Goal: Information Seeking & Learning: Learn about a topic

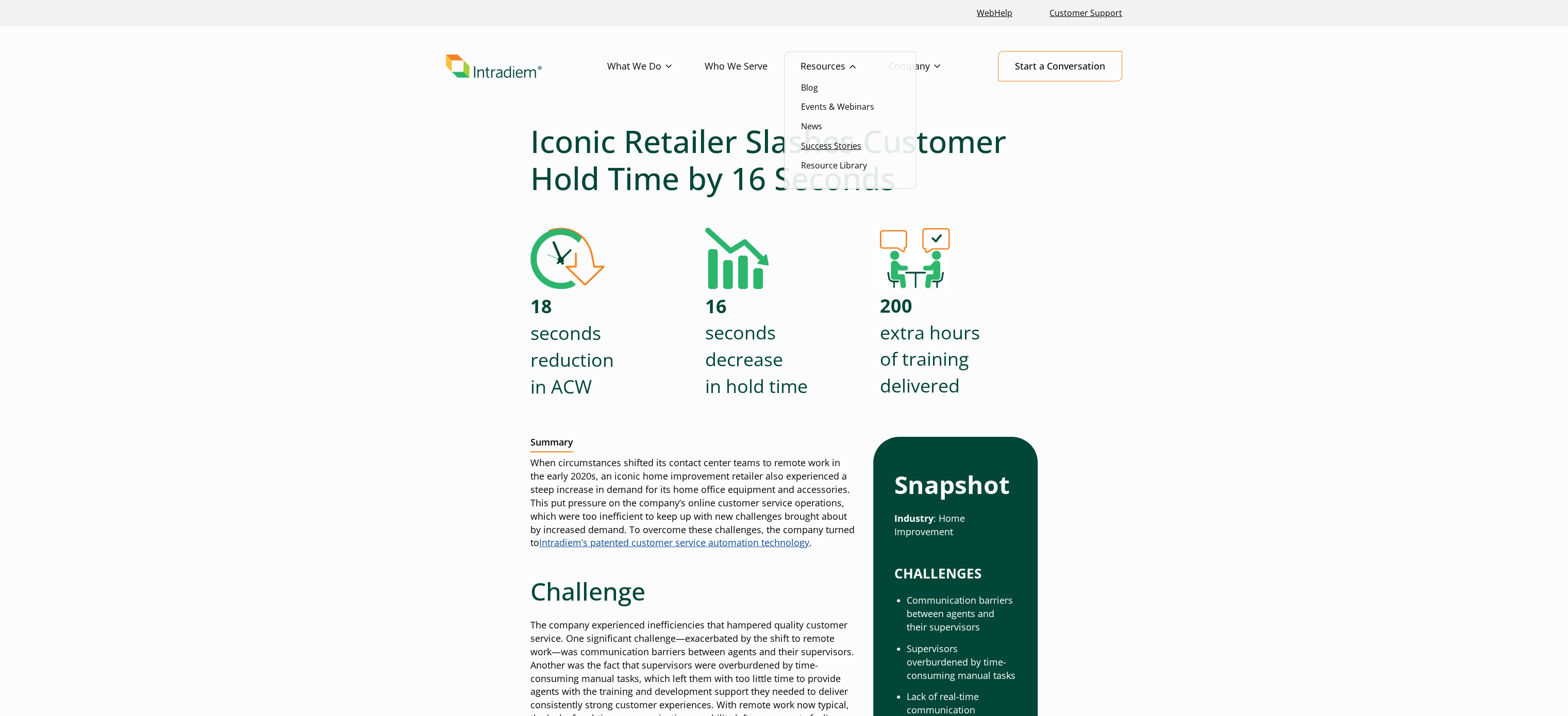
click at [834, 145] on link "Success Stories" at bounding box center [831, 145] width 60 height 11
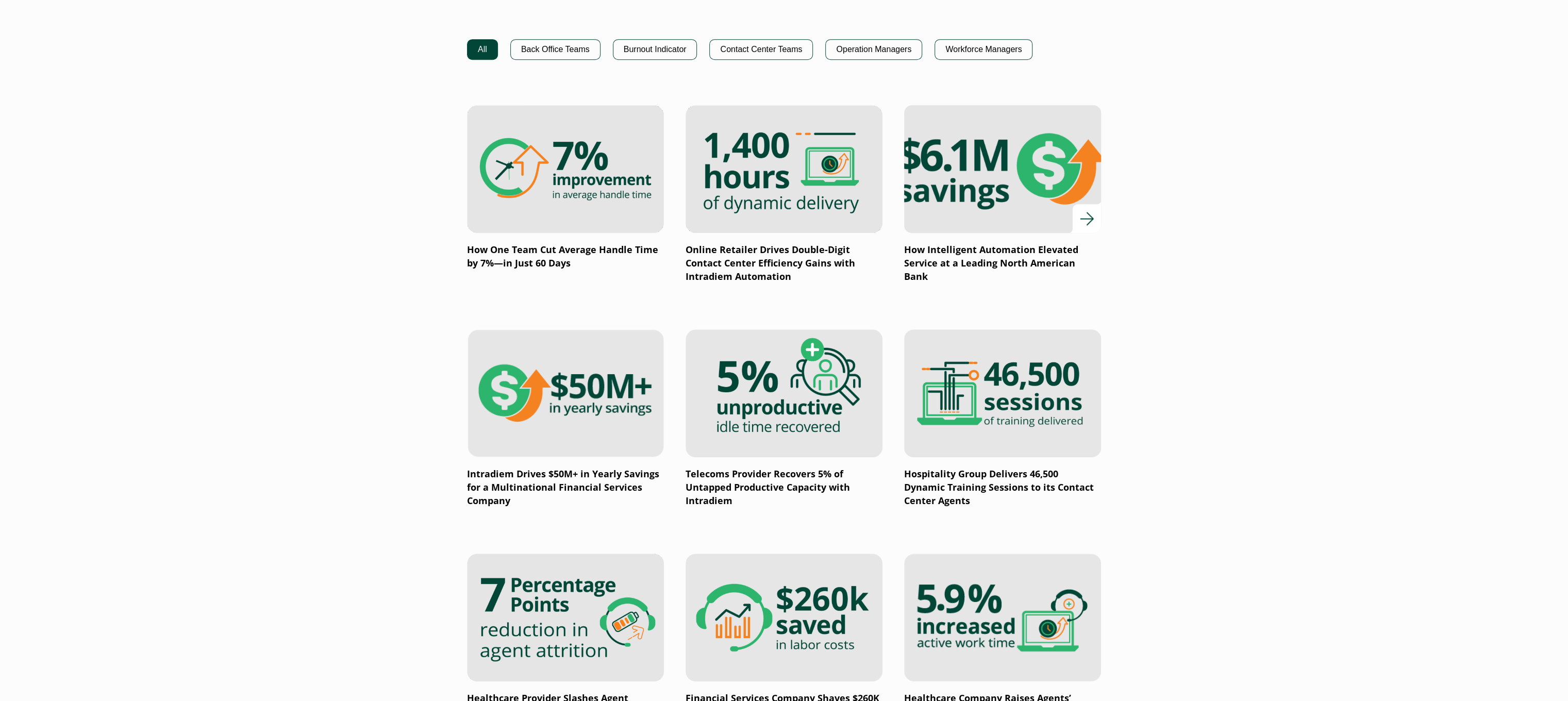
scroll to position [722, 0]
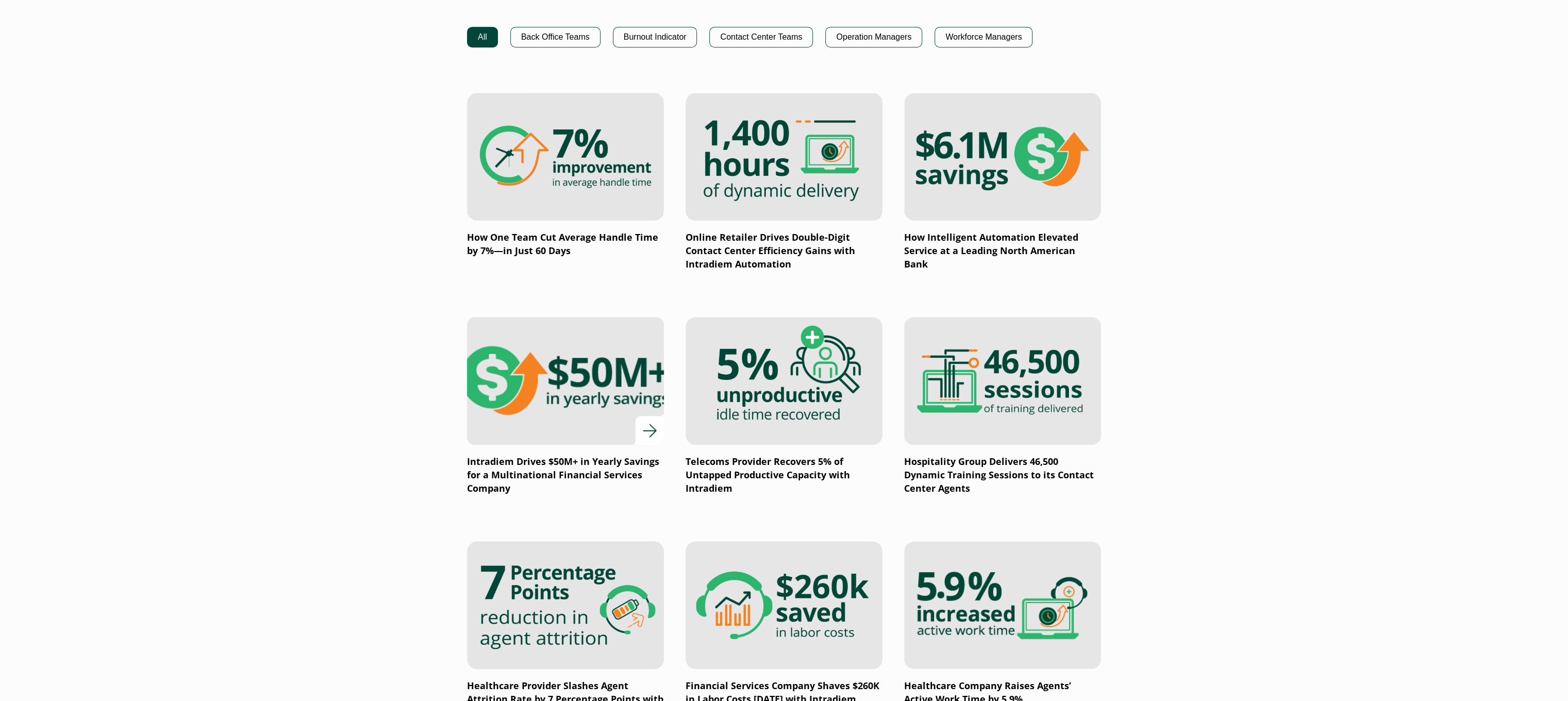
click at [617, 400] on img at bounding box center [565, 380] width 236 height 154
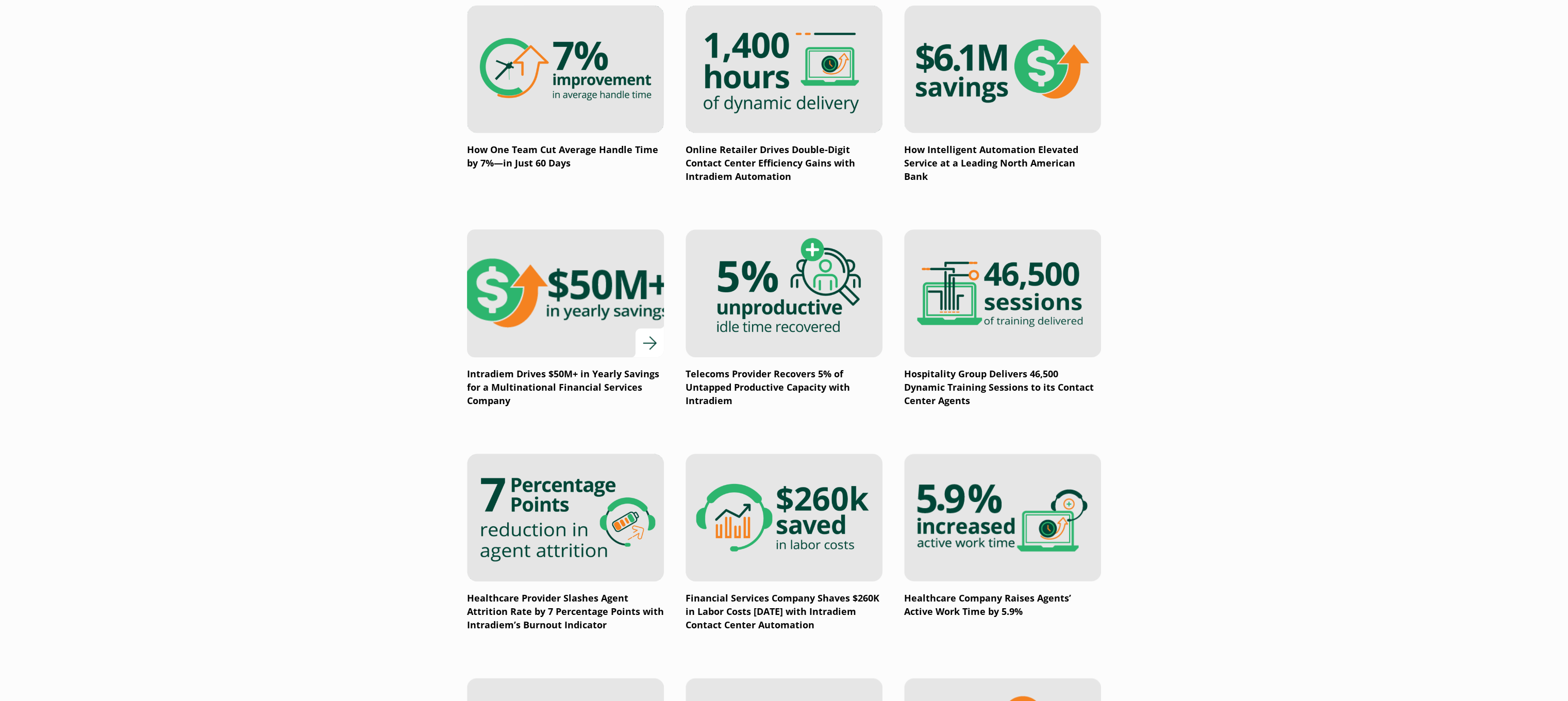
scroll to position [825, 0]
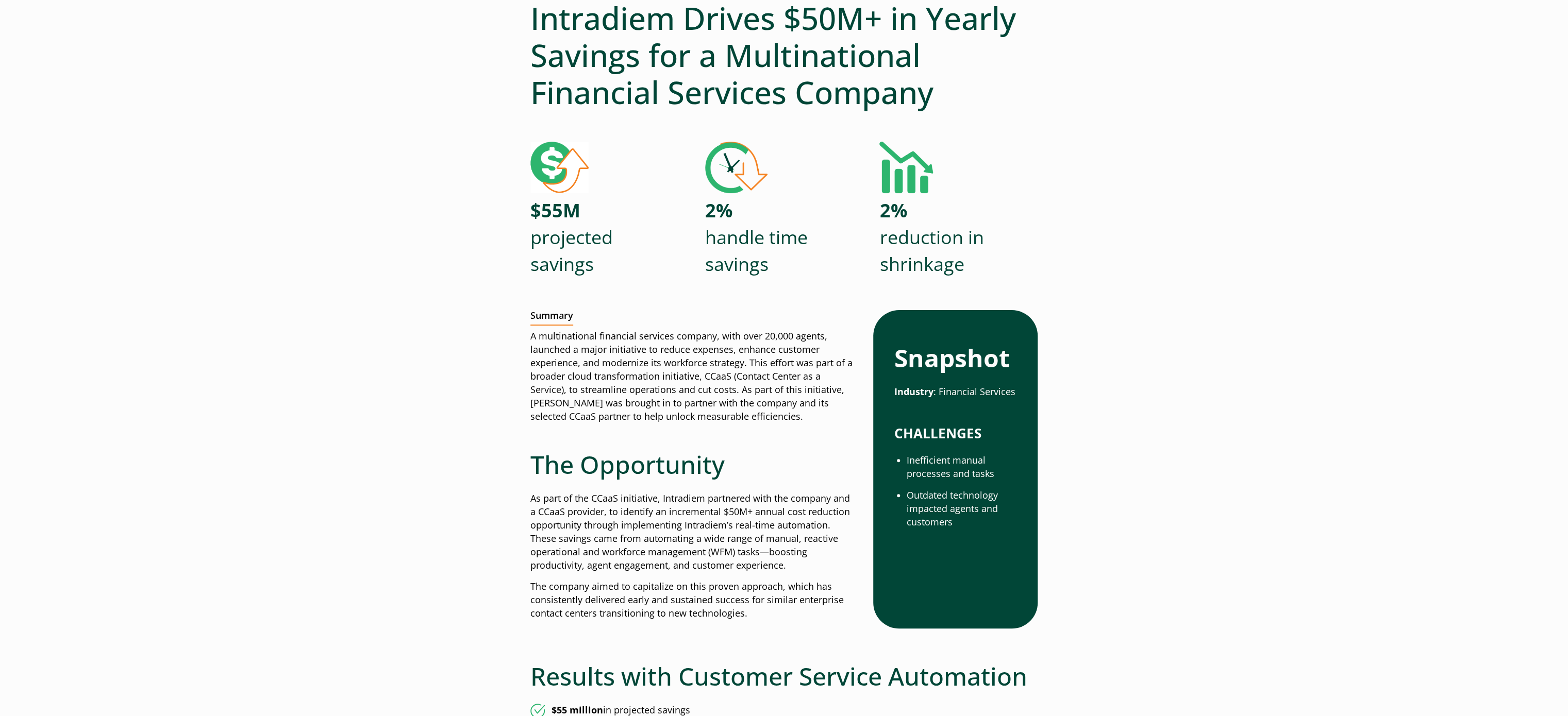
scroll to position [206, 0]
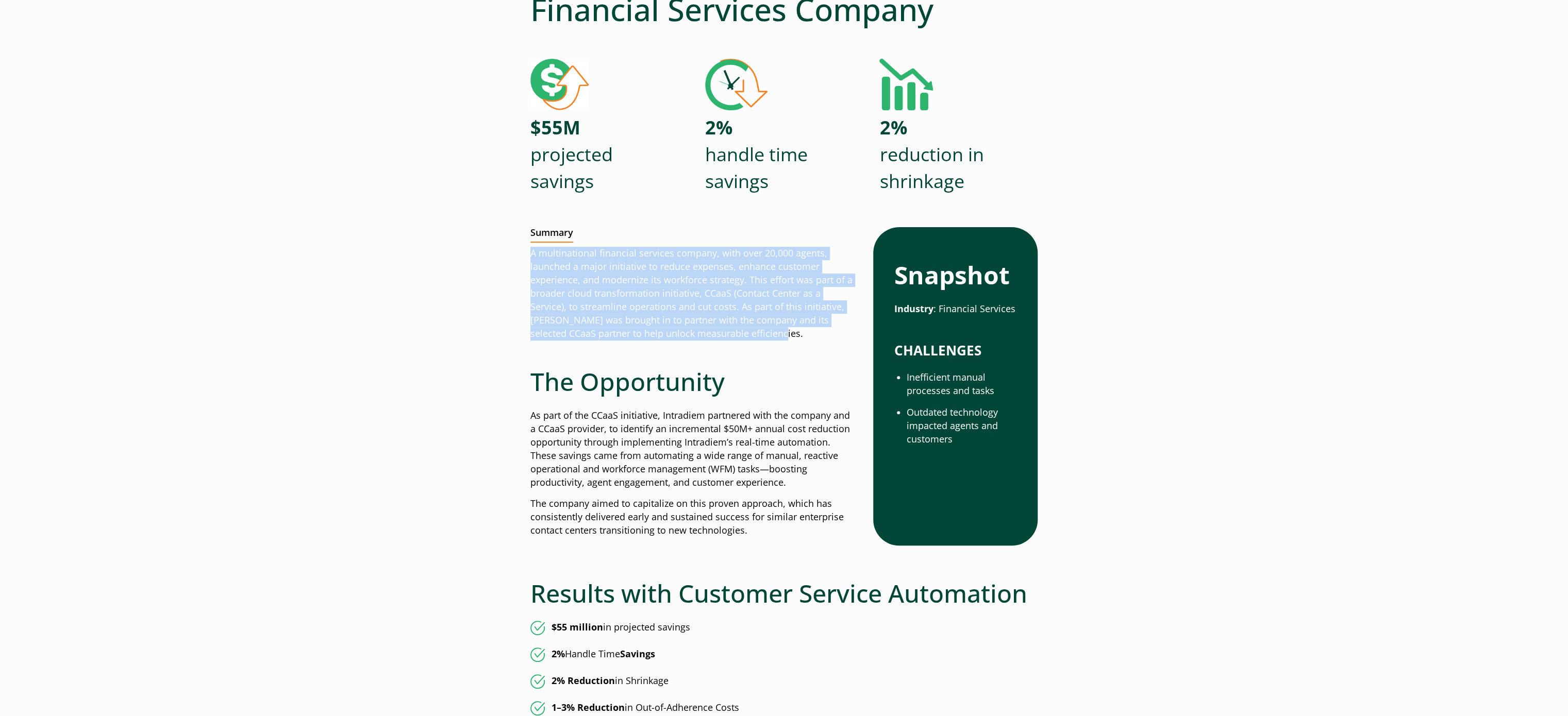
drag, startPoint x: 533, startPoint y: 250, endPoint x: 785, endPoint y: 334, distance: 265.6
click at [785, 334] on p "A multinational financial services company, with over 20,000 agents, launched a…" at bounding box center [693, 293] width 326 height 93
copy p "A multinational financial services company, with over 20,000 agents, launched a…"
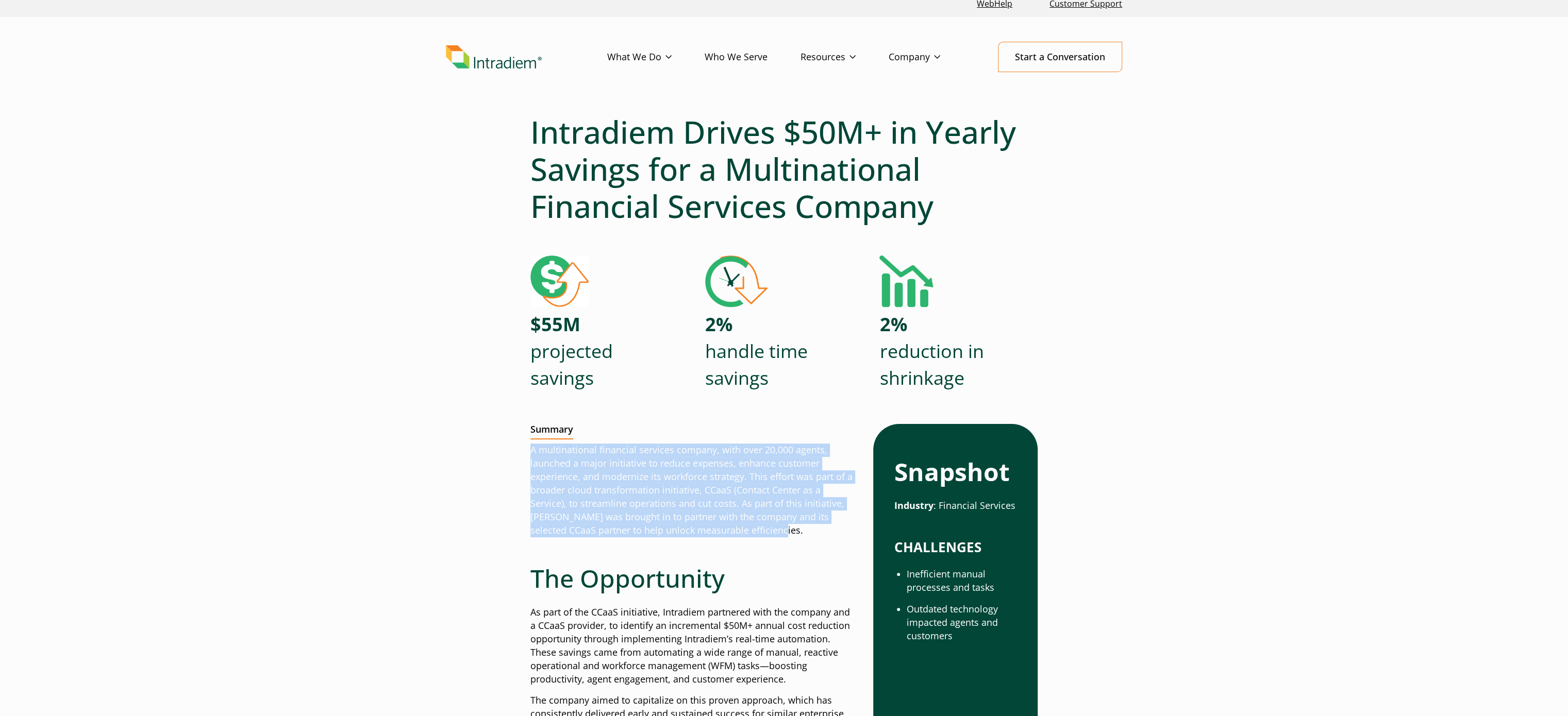
scroll to position [0, 0]
